Goal: Transaction & Acquisition: Purchase product/service

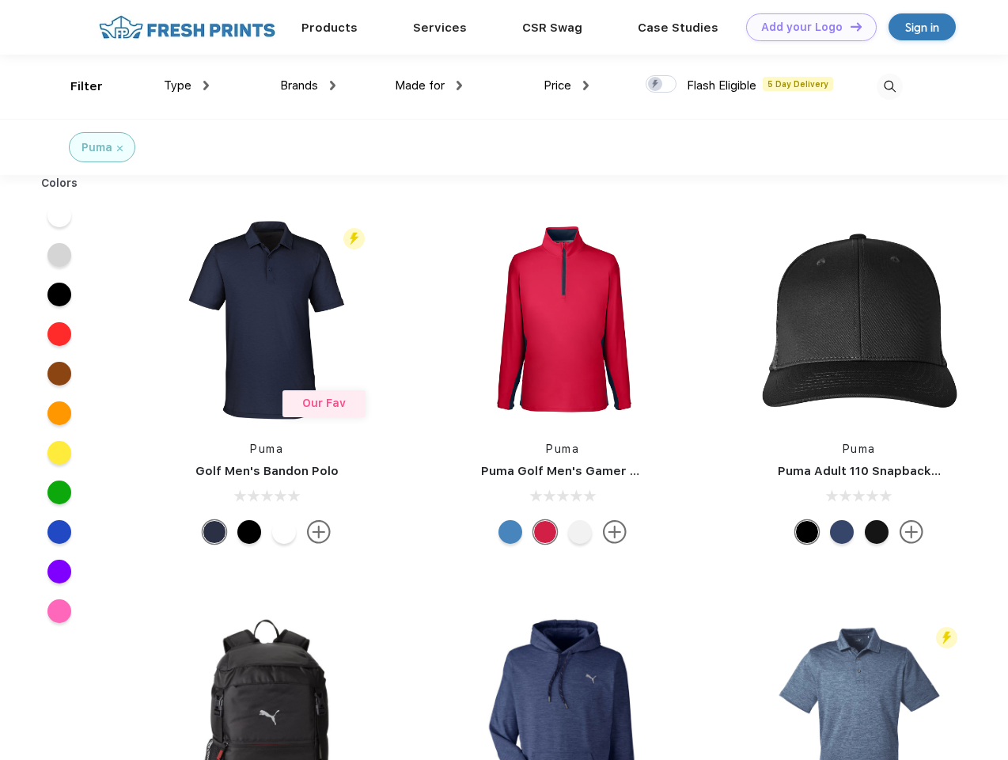
click at [805, 27] on link "Add your Logo Design Tool" at bounding box center [811, 27] width 131 height 28
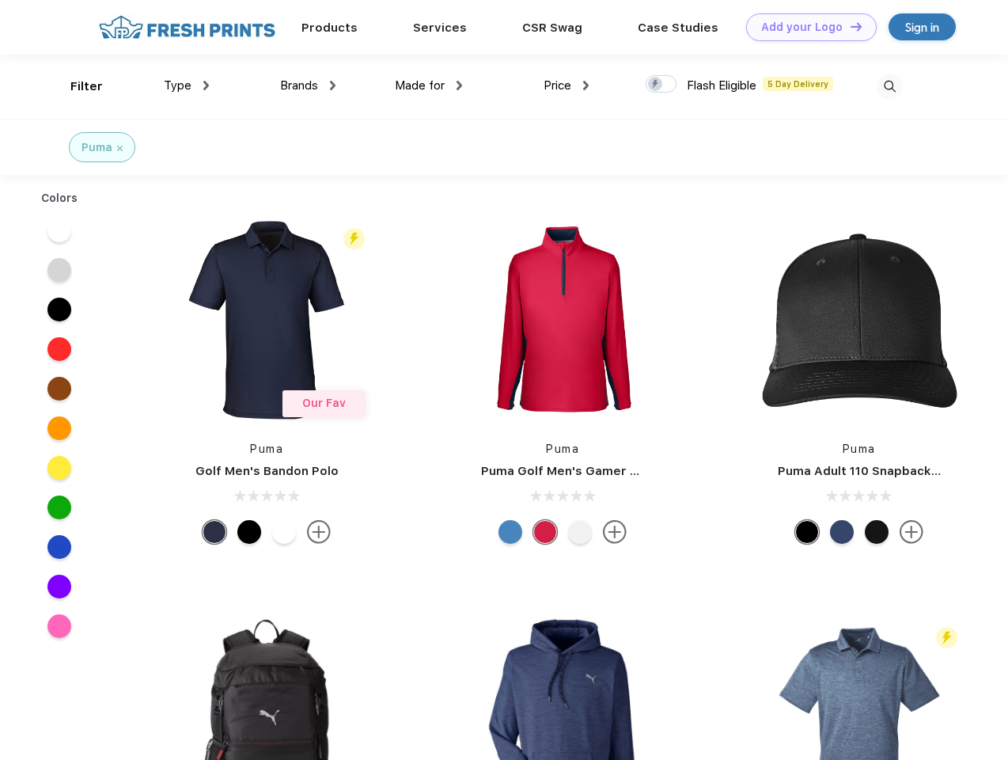
click at [0, 0] on div "Design Tool" at bounding box center [0, 0] width 0 height 0
click at [849, 26] on link "Add your Logo Design Tool" at bounding box center [811, 27] width 131 height 28
click at [76, 86] on div "Filter" at bounding box center [86, 87] width 32 height 18
click at [187, 85] on span "Type" at bounding box center [178, 85] width 28 height 14
click at [308, 85] on span "Brands" at bounding box center [299, 85] width 38 height 14
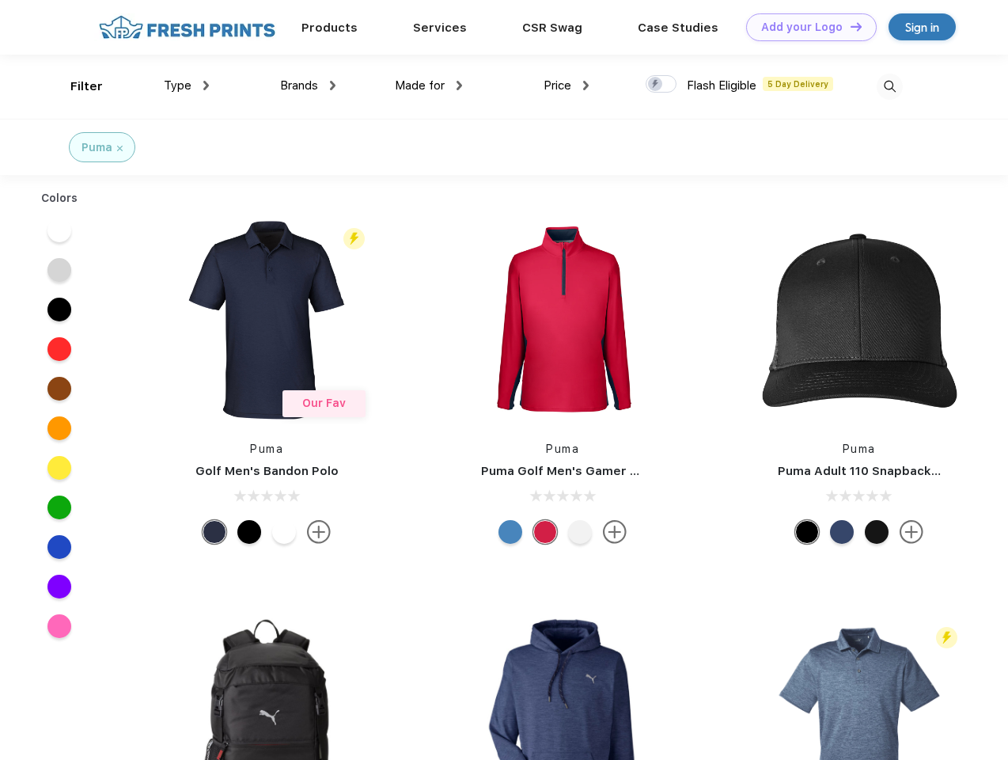
click at [429, 85] on span "Made for" at bounding box center [420, 85] width 50 height 14
click at [566, 85] on span "Price" at bounding box center [558, 85] width 28 height 14
click at [661, 85] on div at bounding box center [661, 83] width 31 height 17
click at [656, 85] on input "checkbox" at bounding box center [651, 79] width 10 height 10
click at [889, 86] on img at bounding box center [890, 87] width 26 height 26
